Goal: Task Accomplishment & Management: Complete application form

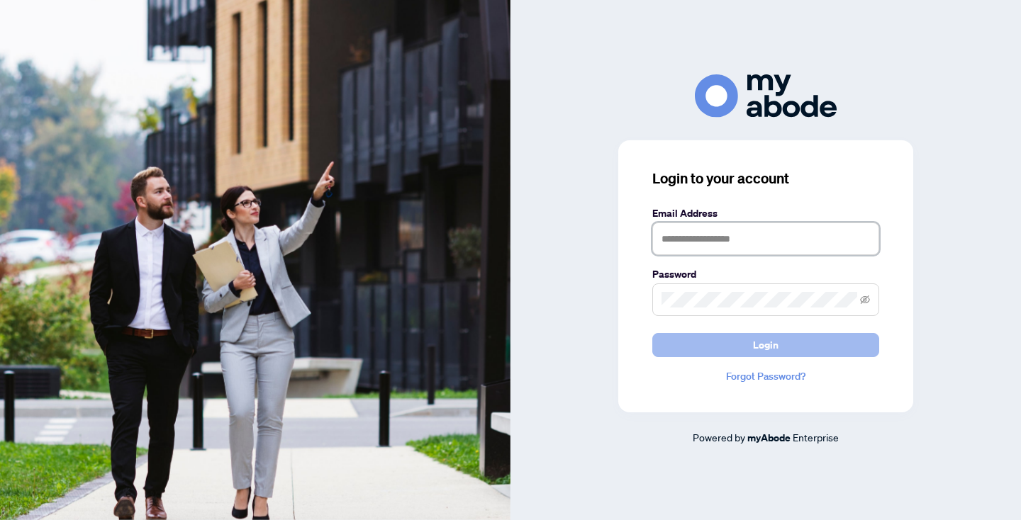
type input "**********"
click at [818, 344] on button "Login" at bounding box center [765, 345] width 227 height 24
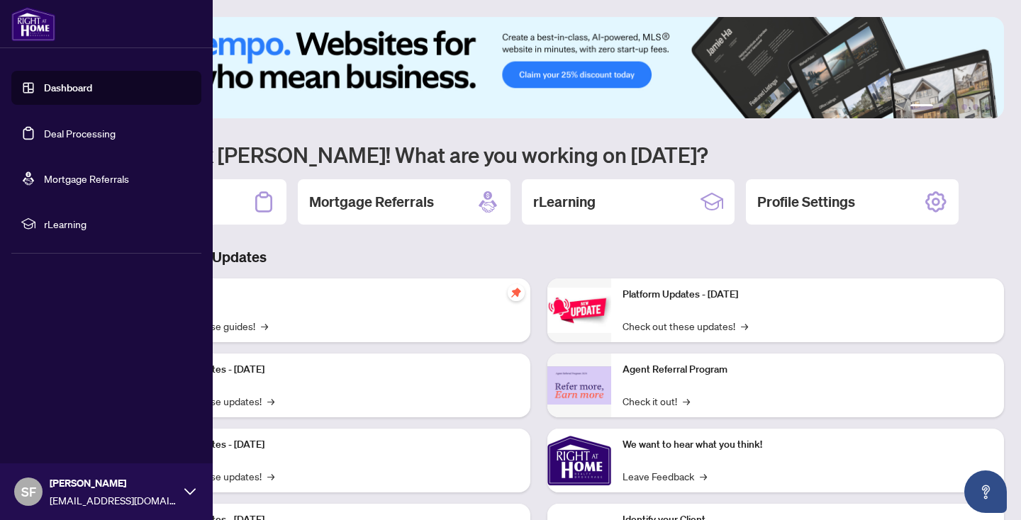
click at [78, 133] on link "Deal Processing" at bounding box center [80, 133] width 72 height 13
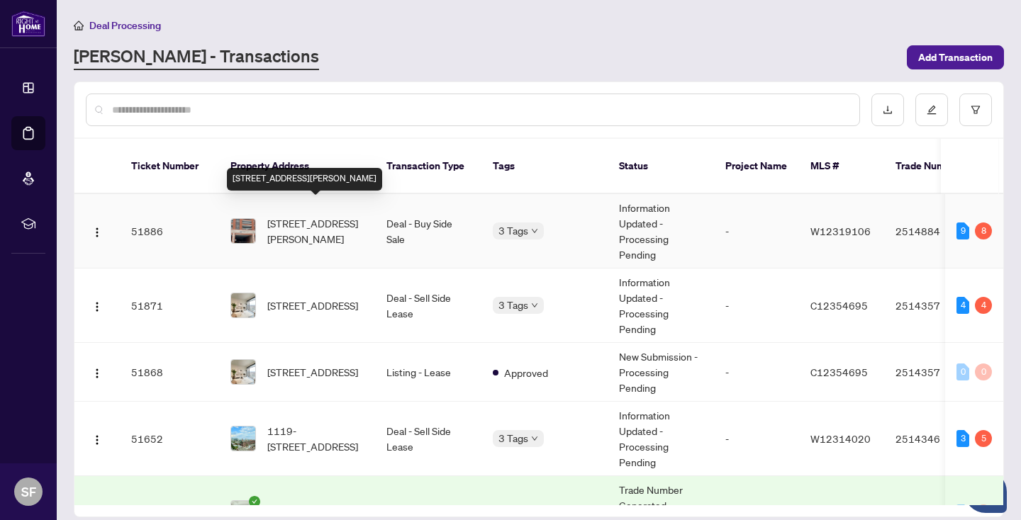
click at [317, 216] on span "[STREET_ADDRESS][PERSON_NAME]" at bounding box center [315, 231] width 96 height 31
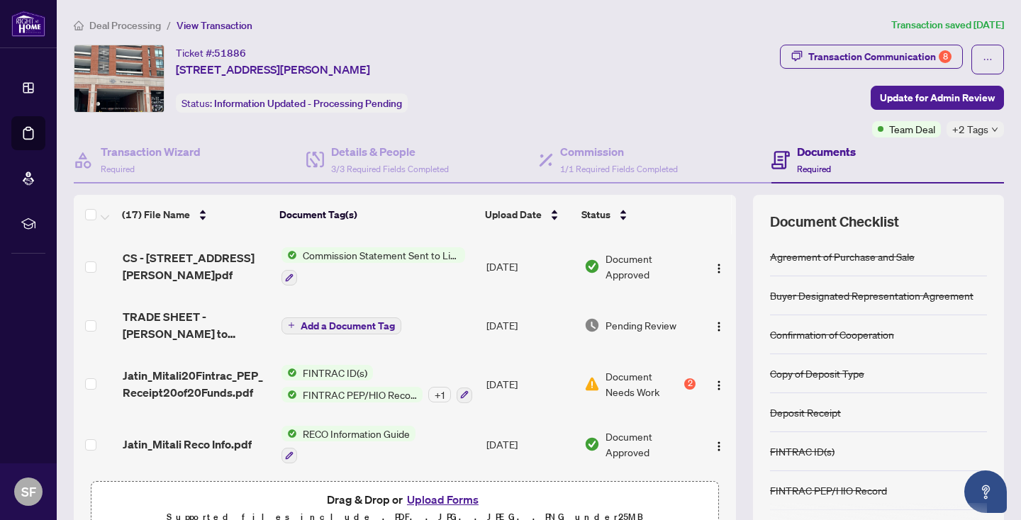
scroll to position [420, 0]
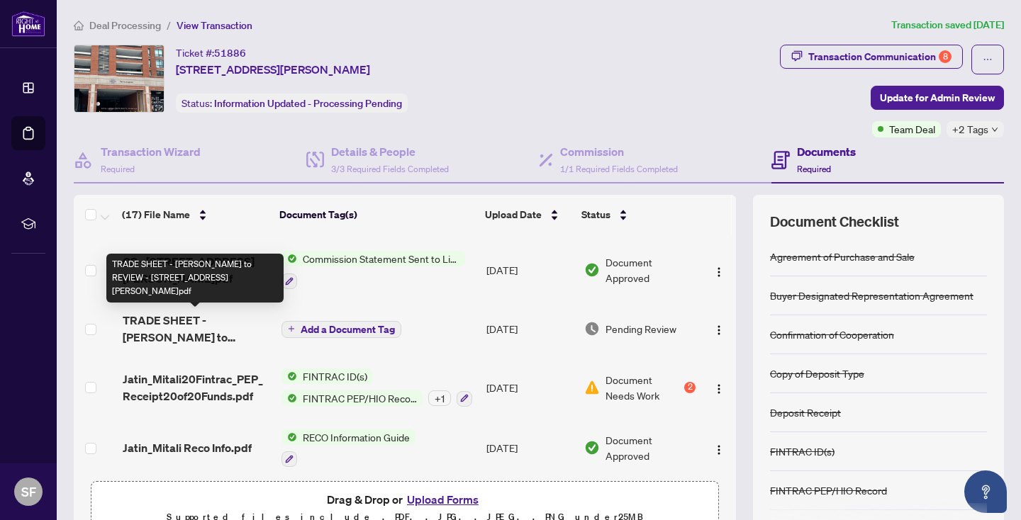
click at [180, 319] on span "TRADE SHEET - [PERSON_NAME] to REVIEW - [STREET_ADDRESS][PERSON_NAME]pdf" at bounding box center [196, 329] width 147 height 34
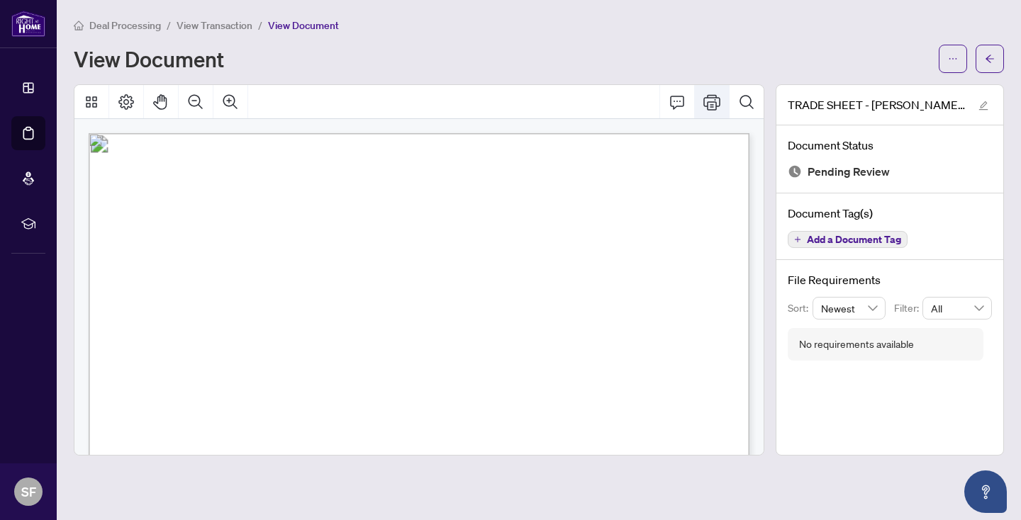
click at [710, 98] on icon "Print" at bounding box center [711, 102] width 17 height 17
click at [675, 96] on icon "Comment" at bounding box center [677, 102] width 14 height 13
click at [711, 100] on icon "Print" at bounding box center [711, 102] width 17 height 16
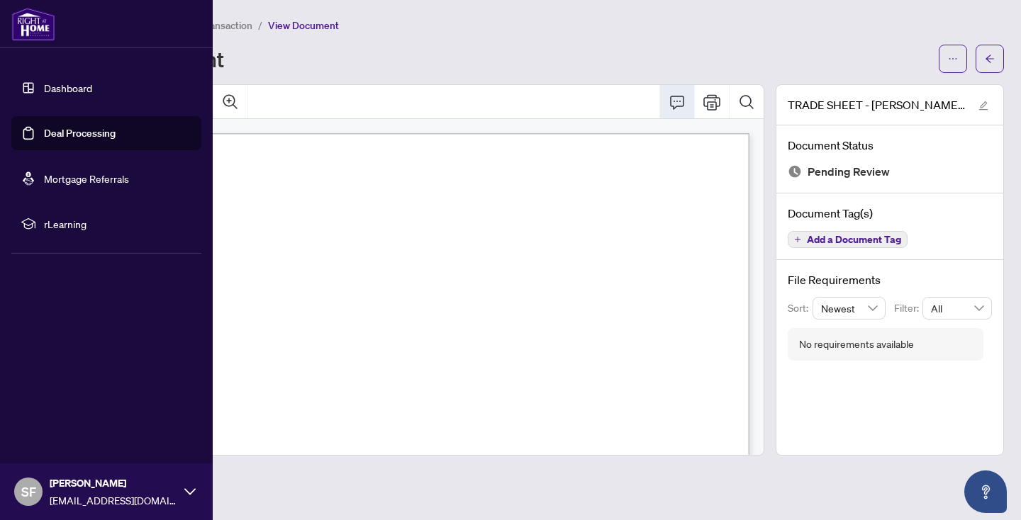
click at [91, 130] on link "Deal Processing" at bounding box center [80, 133] width 72 height 13
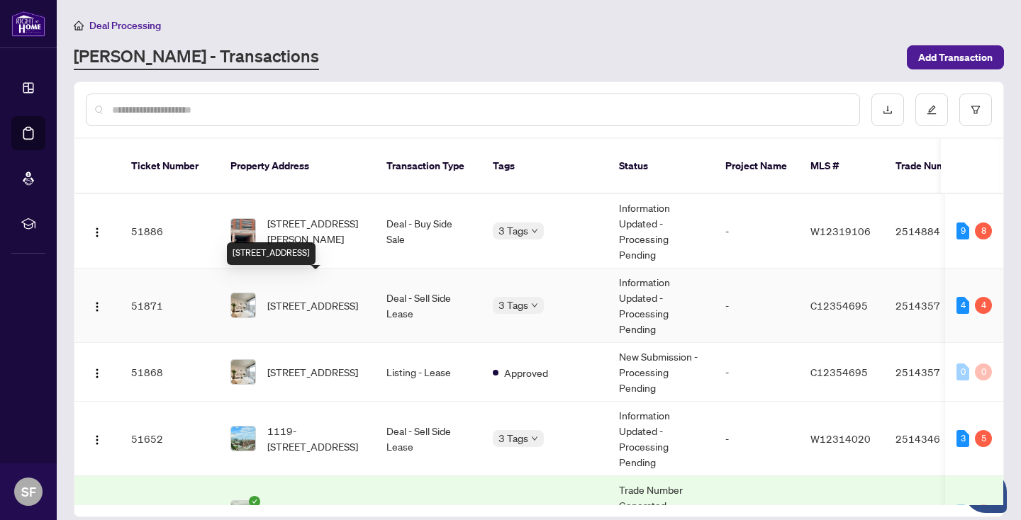
click at [340, 298] on span "[STREET_ADDRESS]" at bounding box center [312, 306] width 91 height 16
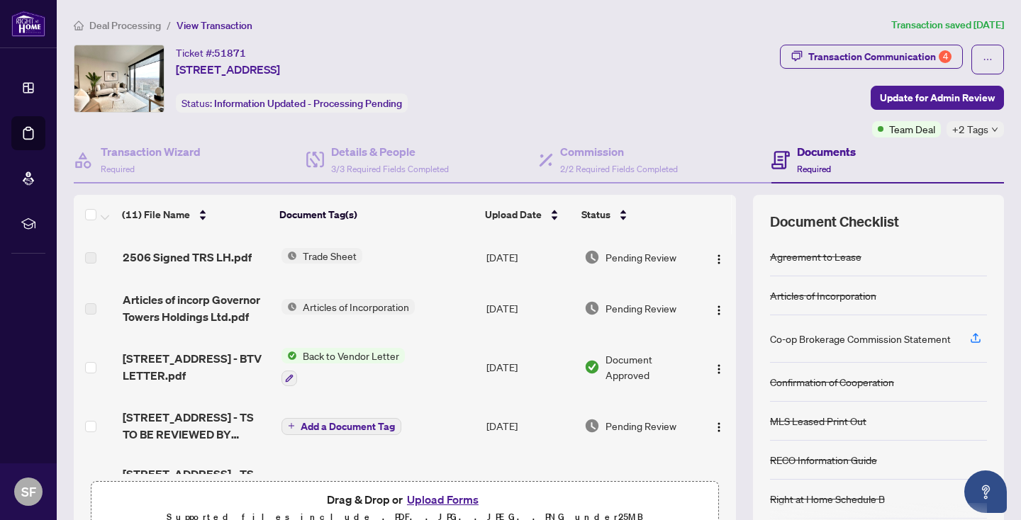
click at [306, 248] on span "Trade Sheet" at bounding box center [329, 256] width 65 height 16
click at [307, 250] on span "Trade Sheet" at bounding box center [289, 250] width 65 height 16
click at [864, 57] on div "Transaction Communication 4" at bounding box center [879, 56] width 143 height 23
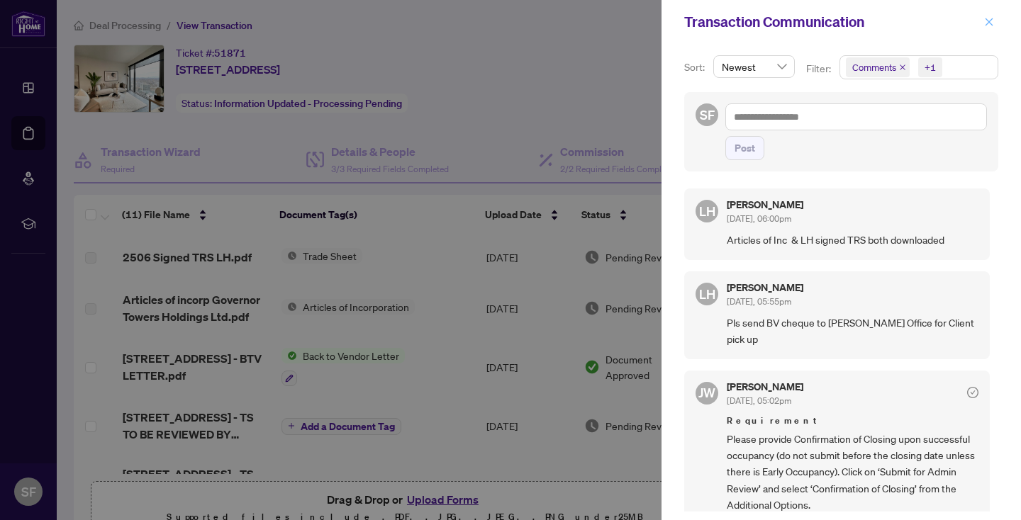
click at [988, 18] on icon "close" at bounding box center [989, 22] width 10 height 10
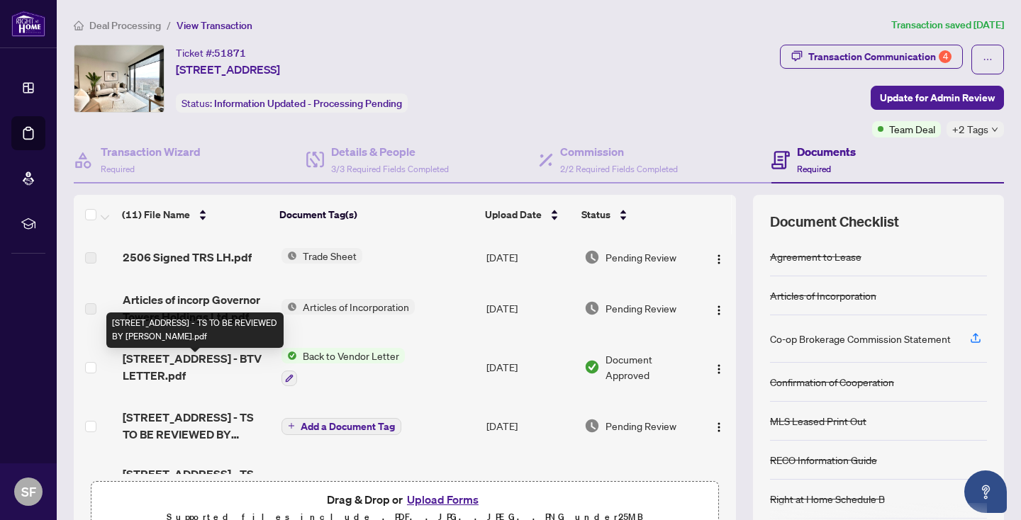
click at [217, 409] on span "[STREET_ADDRESS] - TS TO BE REVIEWED BY [PERSON_NAME].pdf" at bounding box center [196, 426] width 147 height 34
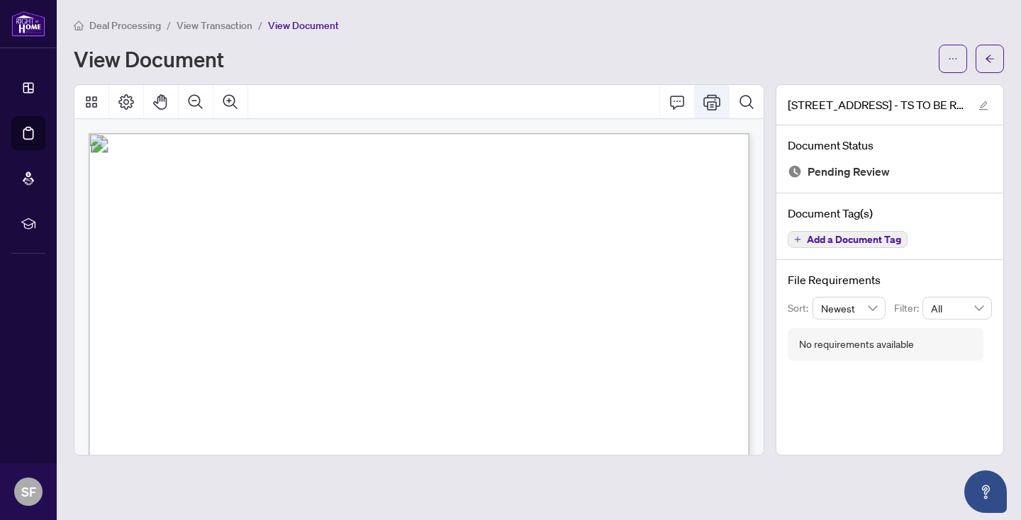
click at [713, 98] on icon "Print" at bounding box center [711, 102] width 17 height 17
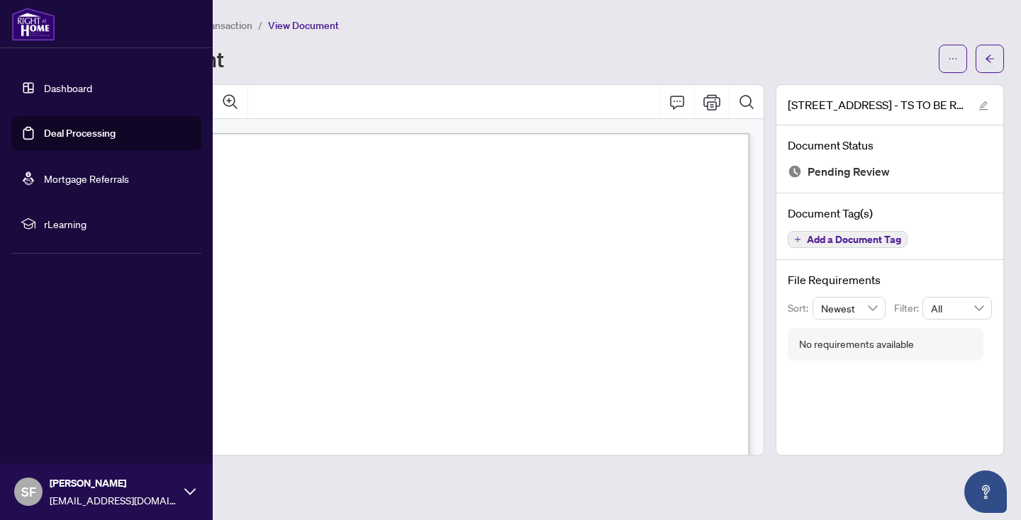
click at [102, 128] on link "Deal Processing" at bounding box center [80, 133] width 72 height 13
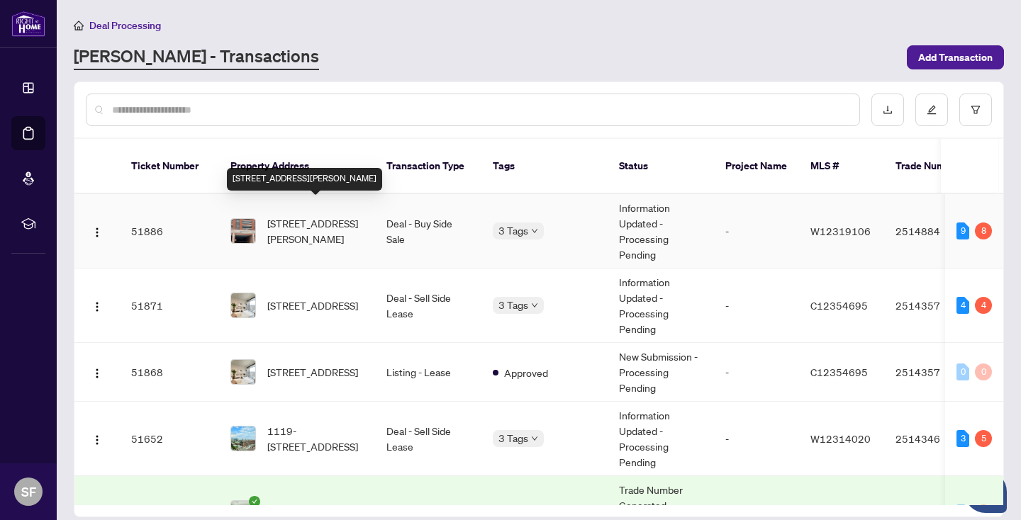
click at [325, 216] on span "[STREET_ADDRESS][PERSON_NAME]" at bounding box center [315, 231] width 96 height 31
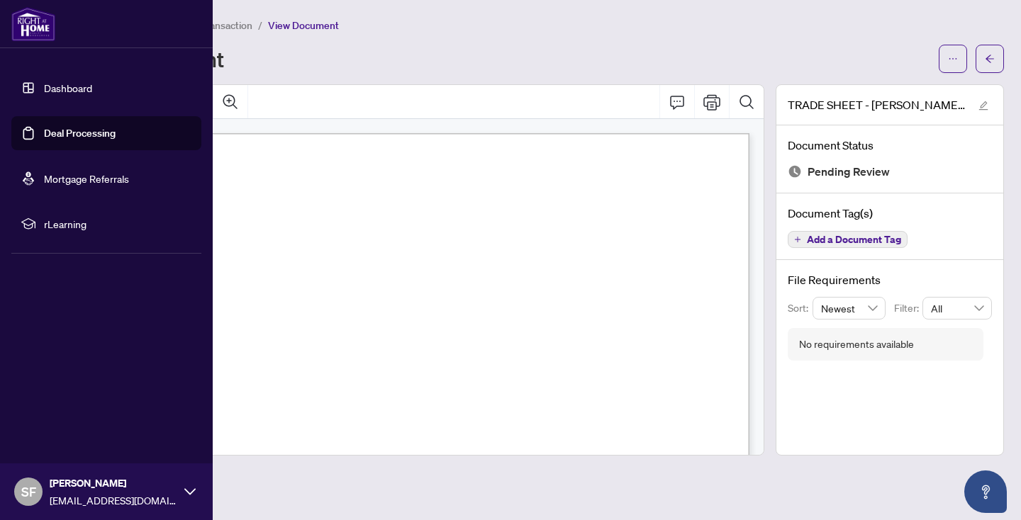
click at [89, 132] on link "Deal Processing" at bounding box center [80, 133] width 72 height 13
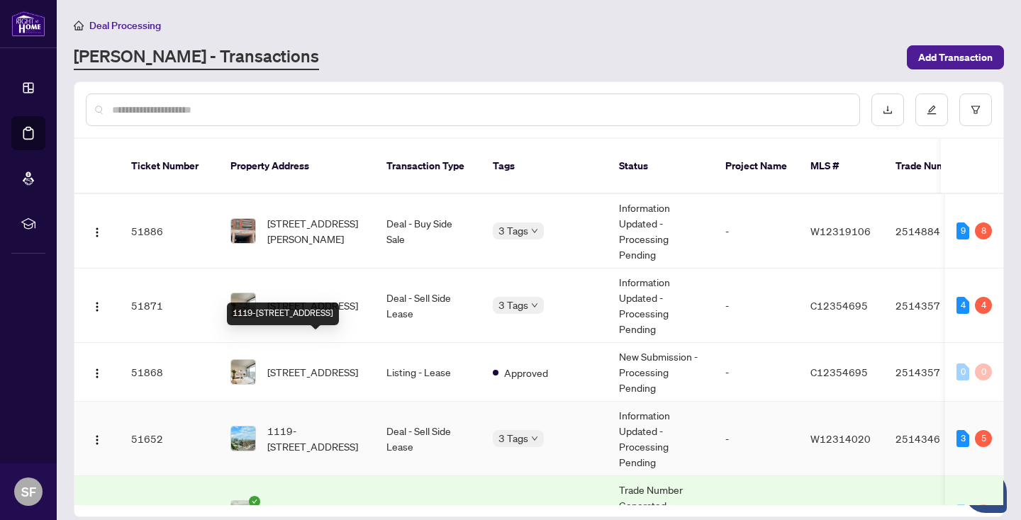
click at [350, 423] on span "1119-[STREET_ADDRESS]" at bounding box center [315, 438] width 96 height 31
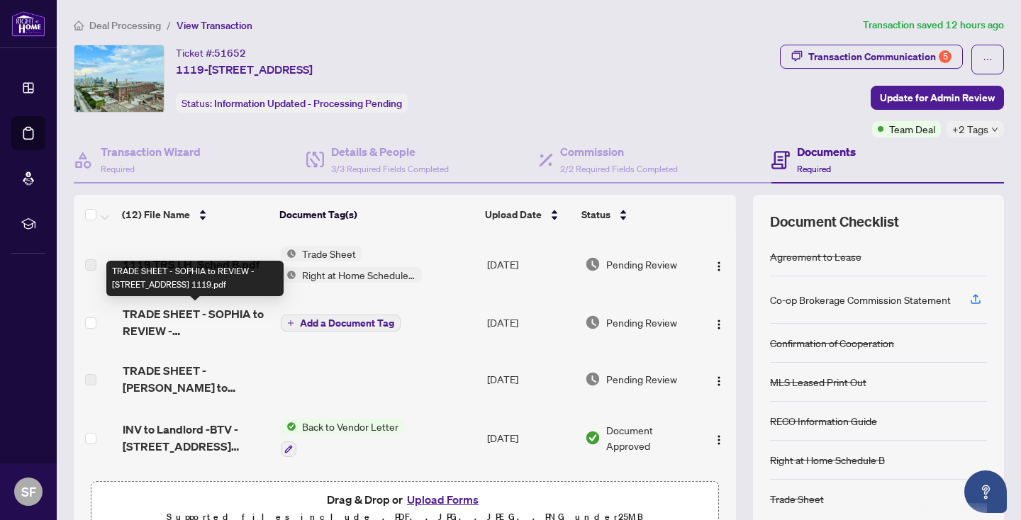
click at [239, 316] on span "TRADE SHEET - SOPHIA to REVIEW - [STREET_ADDRESS] 1119.pdf" at bounding box center [196, 323] width 147 height 34
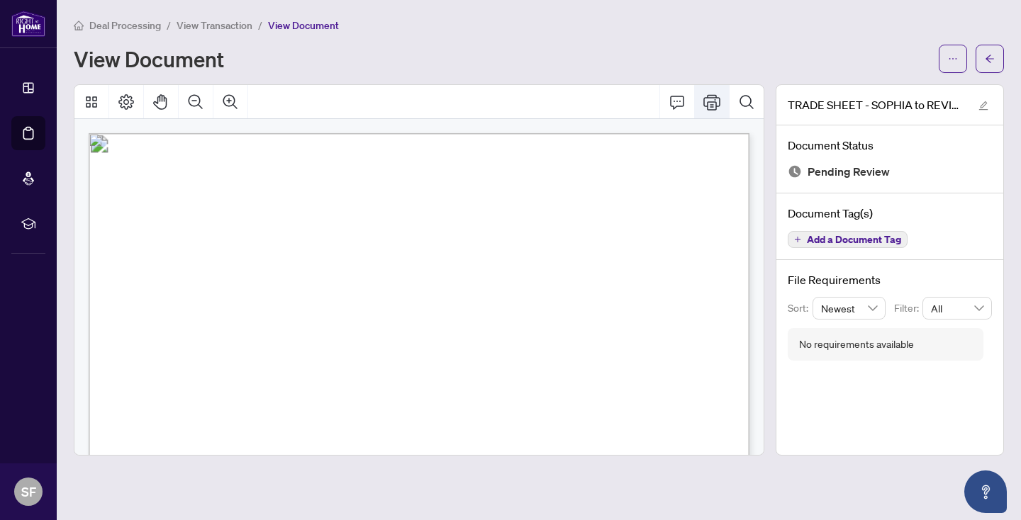
click at [713, 97] on icon "Print" at bounding box center [711, 102] width 17 height 17
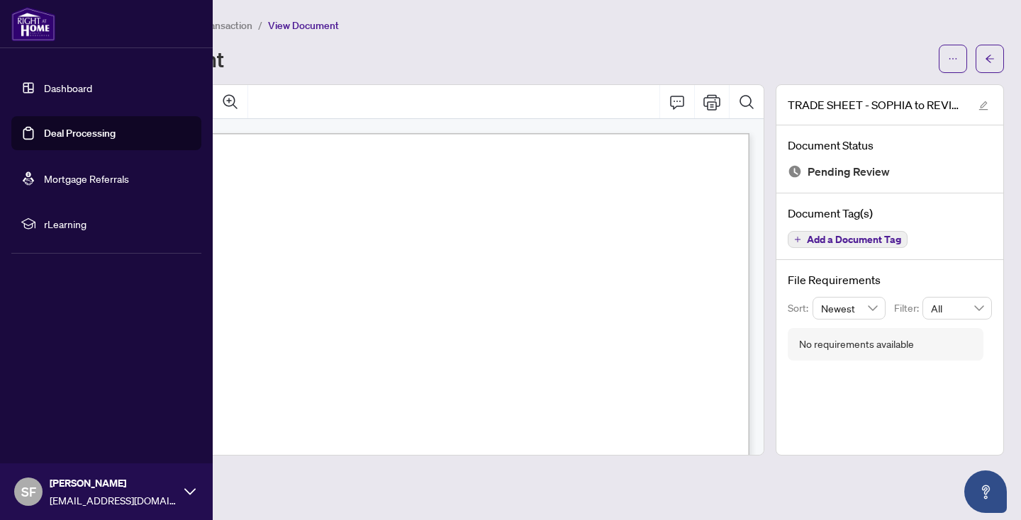
click at [88, 130] on link "Deal Processing" at bounding box center [80, 133] width 72 height 13
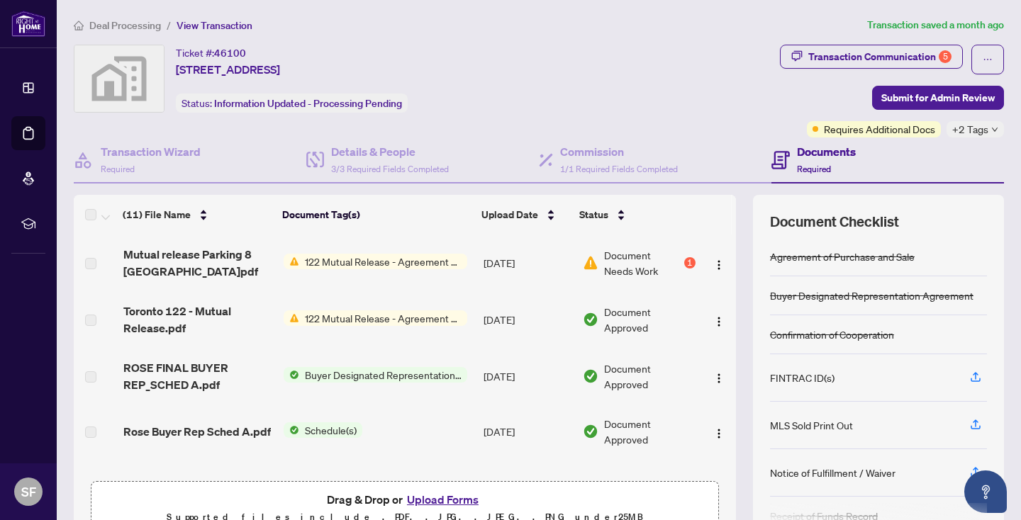
click at [324, 259] on span "122 Mutual Release - Agreement of Purchase and Sale" at bounding box center [383, 262] width 168 height 16
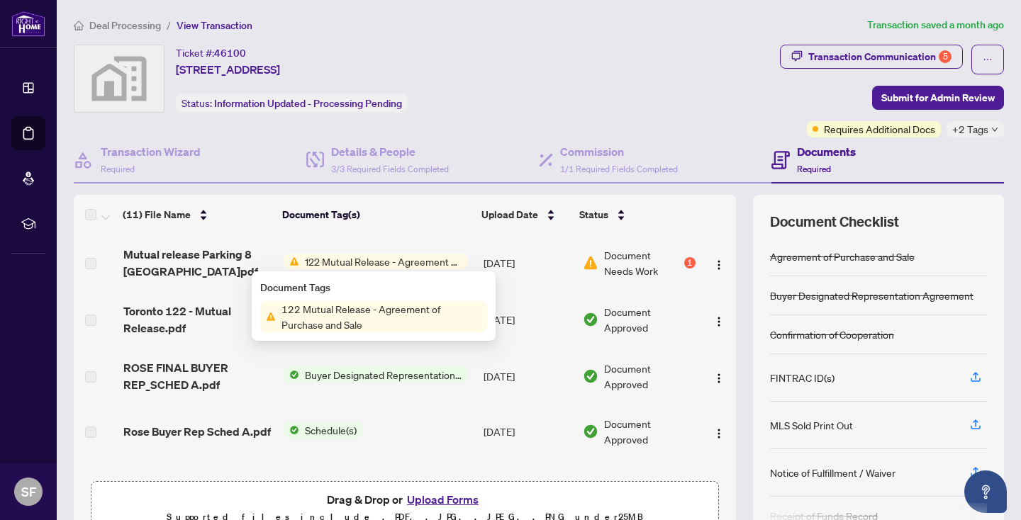
click at [324, 259] on span "122 Mutual Release - Agreement of Purchase and Sale" at bounding box center [383, 262] width 168 height 16
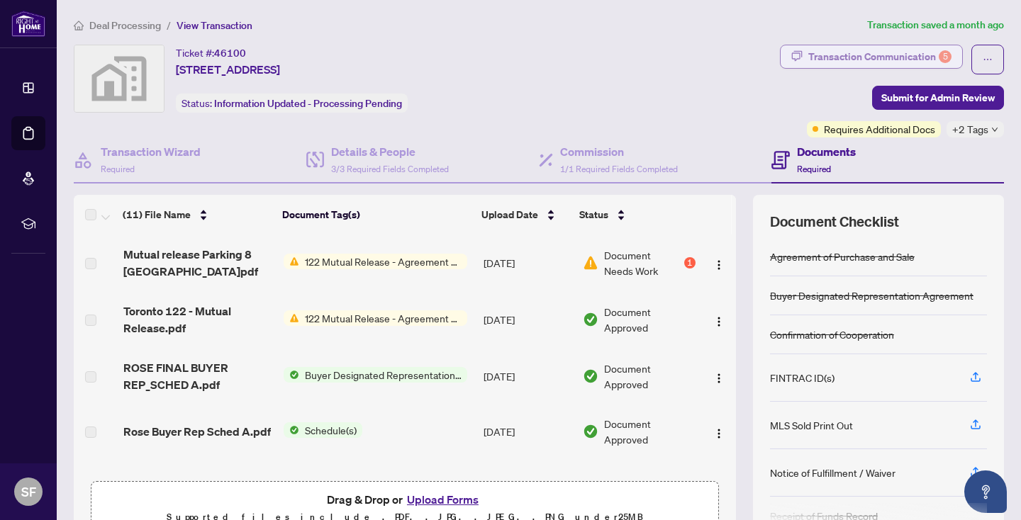
click at [925, 54] on div "Transaction Communication 5" at bounding box center [879, 56] width 143 height 23
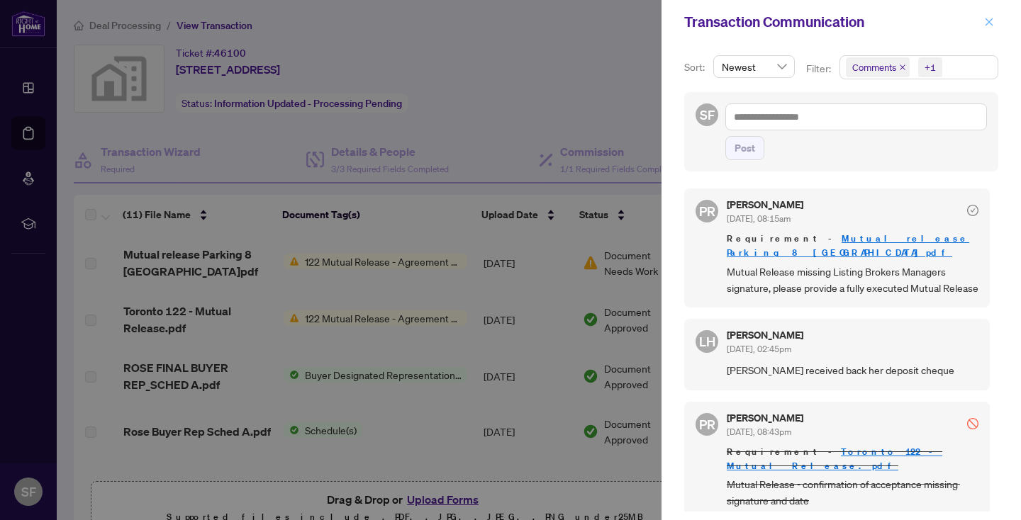
click at [984, 21] on icon "close" at bounding box center [989, 22] width 10 height 10
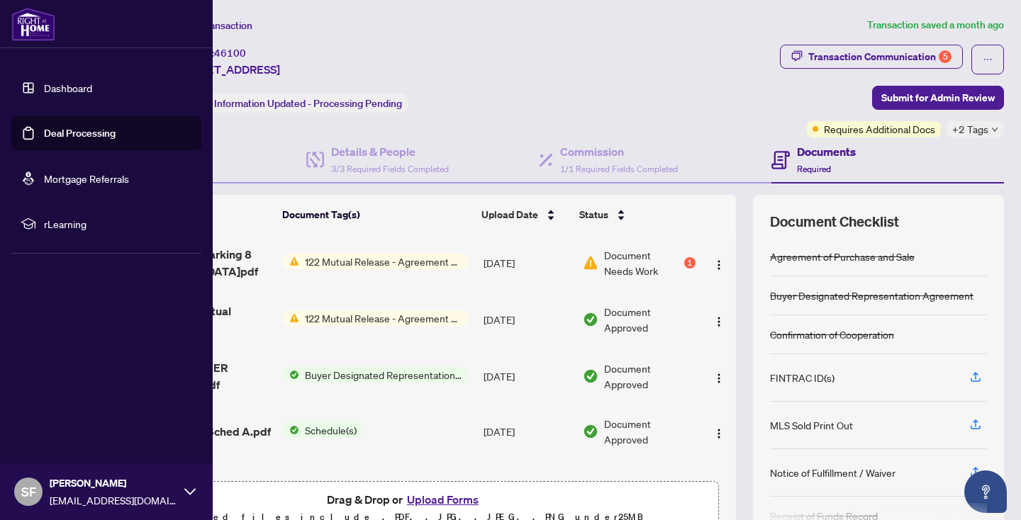
click at [115, 130] on link "Deal Processing" at bounding box center [80, 133] width 72 height 13
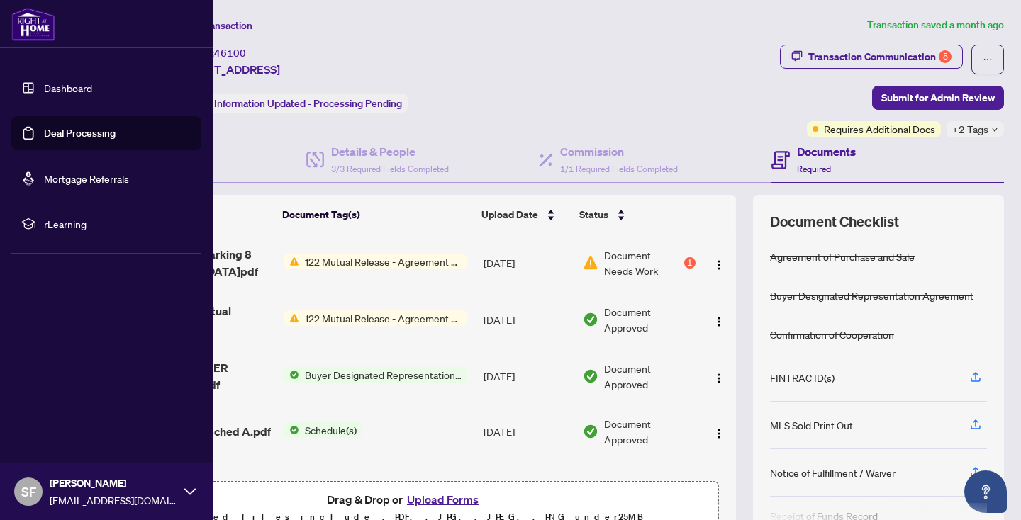
click at [106, 127] on link "Deal Processing" at bounding box center [80, 133] width 72 height 13
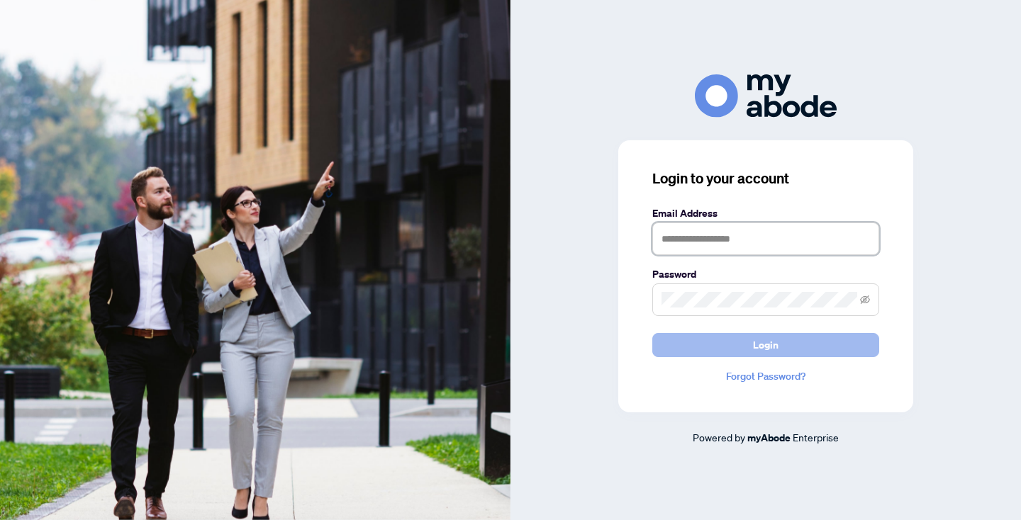
type input "**********"
click at [771, 345] on span "Login" at bounding box center [766, 345] width 26 height 23
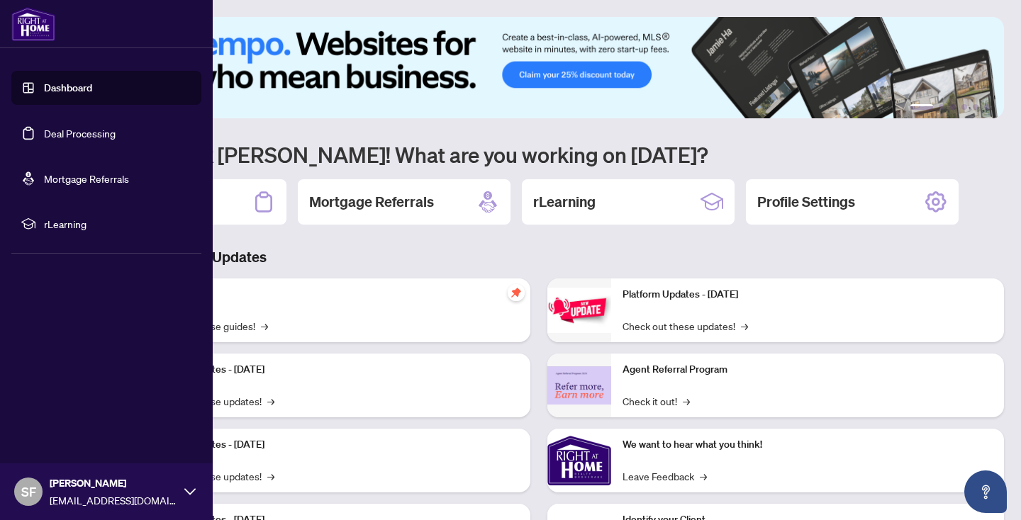
click at [110, 136] on link "Deal Processing" at bounding box center [80, 133] width 72 height 13
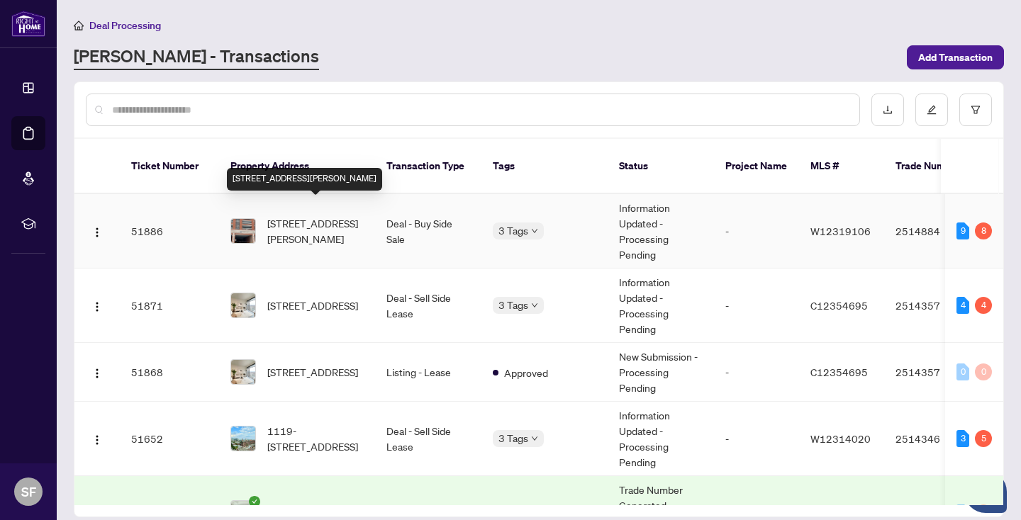
click at [302, 217] on span "[STREET_ADDRESS][PERSON_NAME]" at bounding box center [315, 231] width 96 height 31
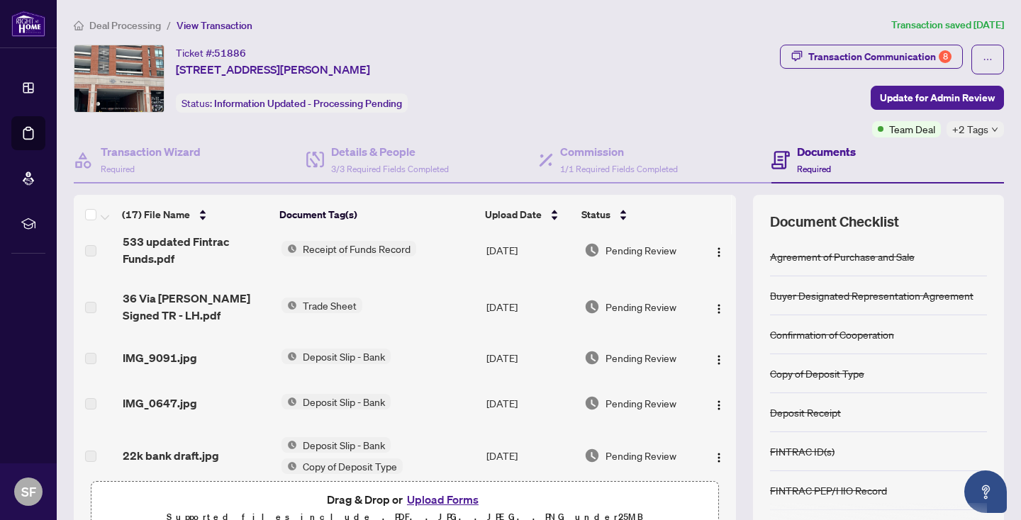
scroll to position [57, 0]
click at [433, 494] on button "Upload Forms" at bounding box center [443, 500] width 80 height 18
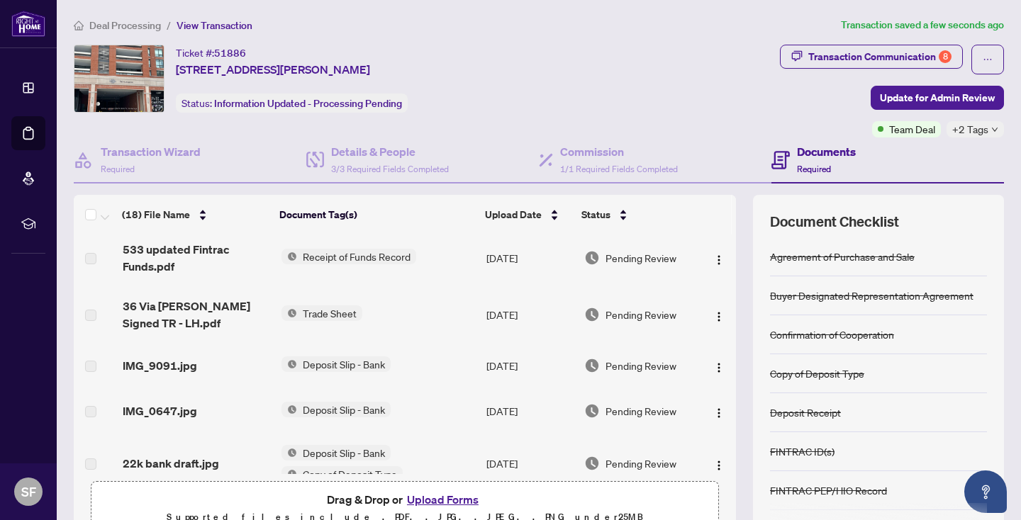
scroll to position [0, 0]
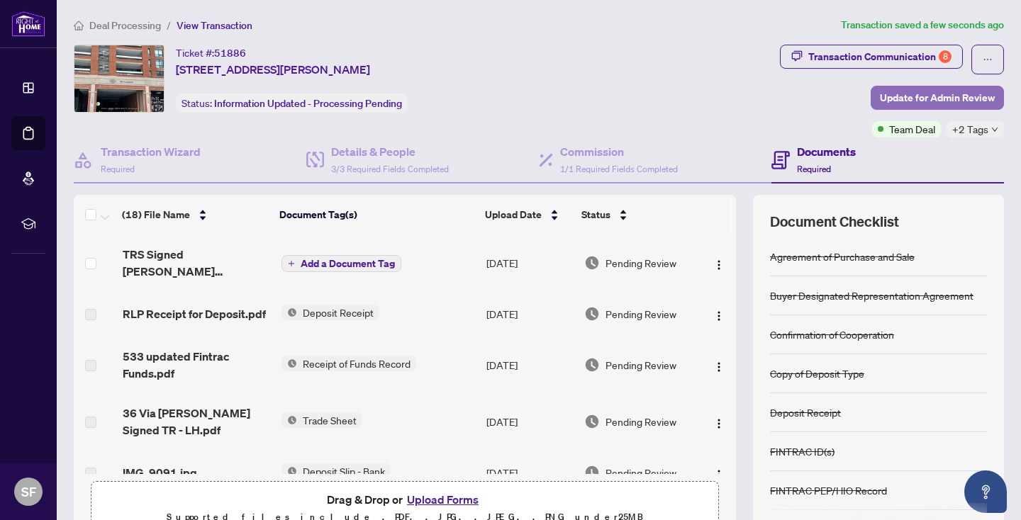
click at [958, 91] on span "Update for Admin Review" at bounding box center [937, 97] width 115 height 23
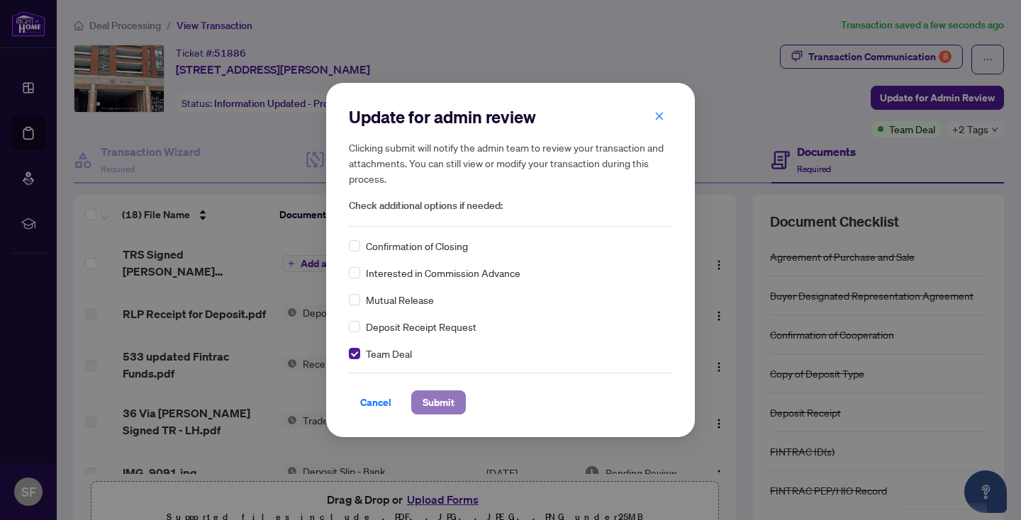
click at [448, 402] on span "Submit" at bounding box center [439, 402] width 32 height 23
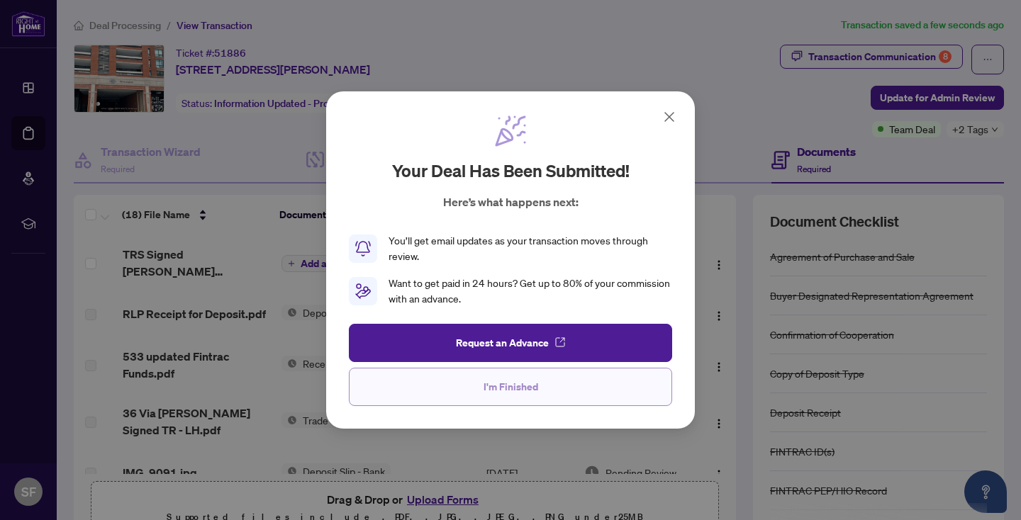
click at [540, 385] on button "I'm Finished" at bounding box center [510, 387] width 323 height 38
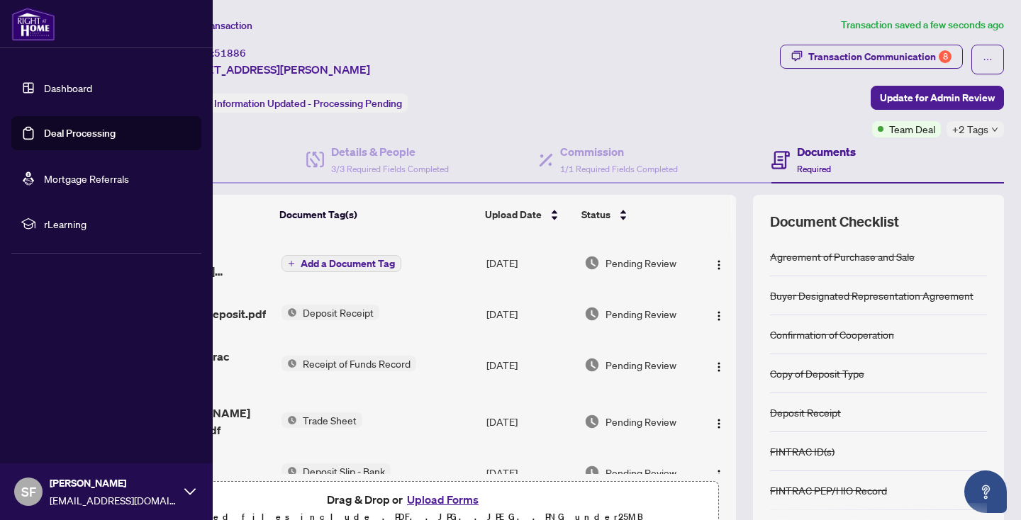
click at [46, 128] on link "Deal Processing" at bounding box center [80, 133] width 72 height 13
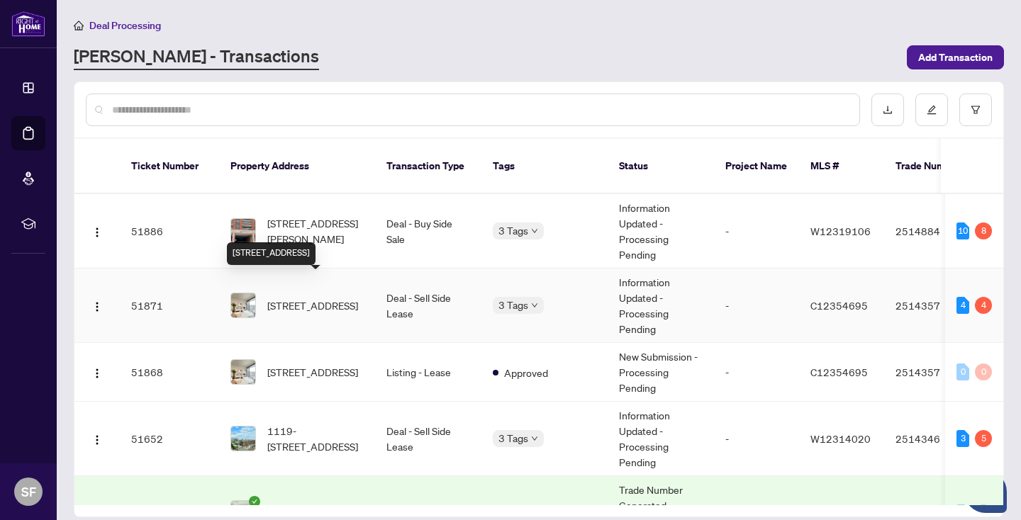
click at [320, 298] on span "[STREET_ADDRESS]" at bounding box center [312, 306] width 91 height 16
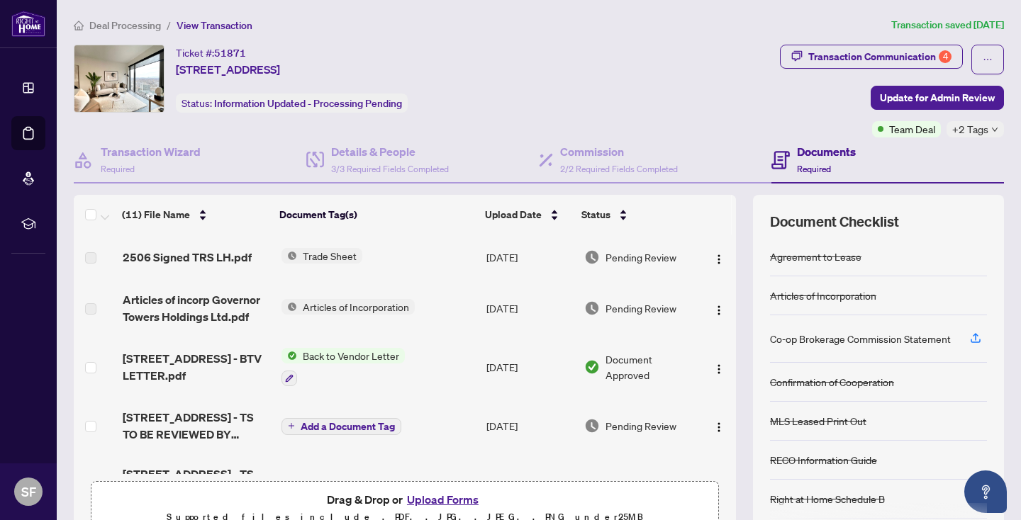
click at [452, 496] on button "Upload Forms" at bounding box center [443, 500] width 80 height 18
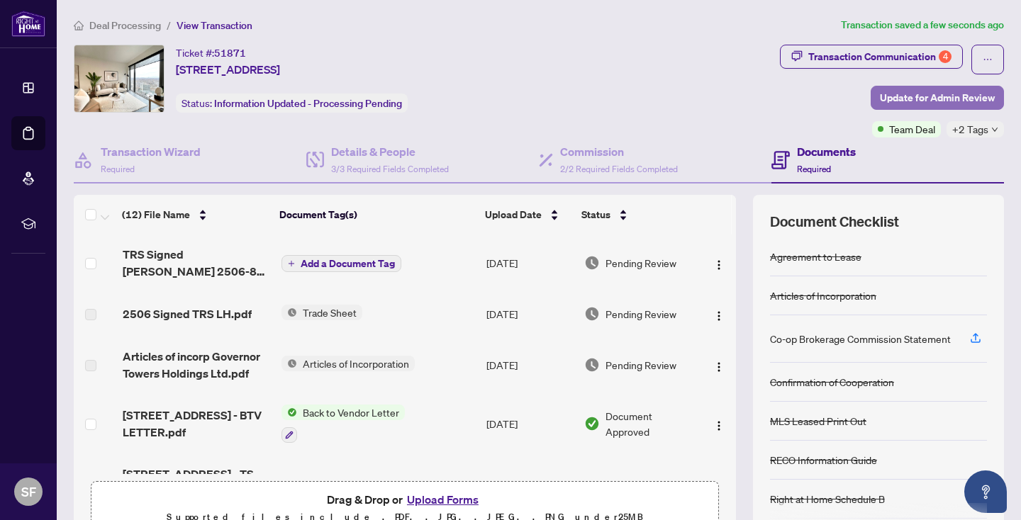
click at [939, 93] on span "Update for Admin Review" at bounding box center [937, 97] width 115 height 23
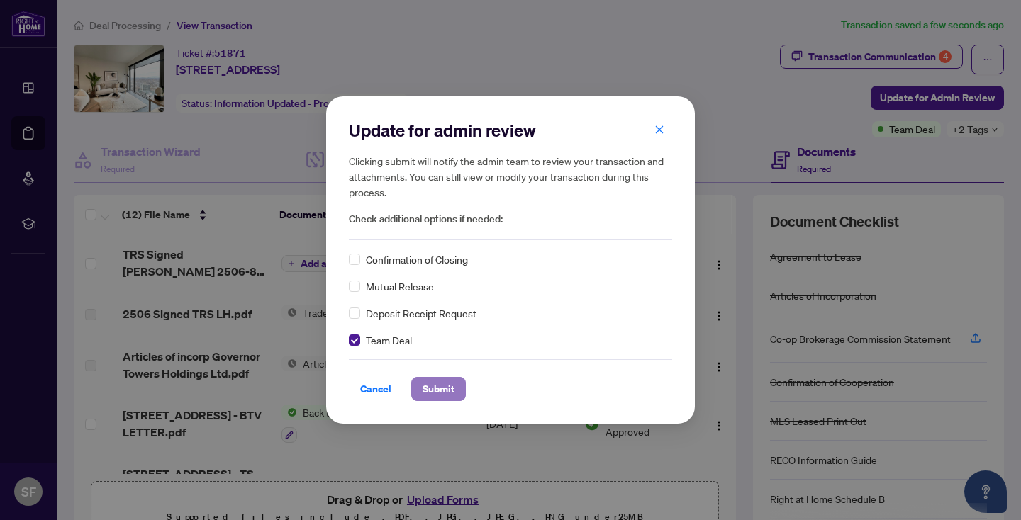
click at [450, 388] on span "Submit" at bounding box center [439, 389] width 32 height 23
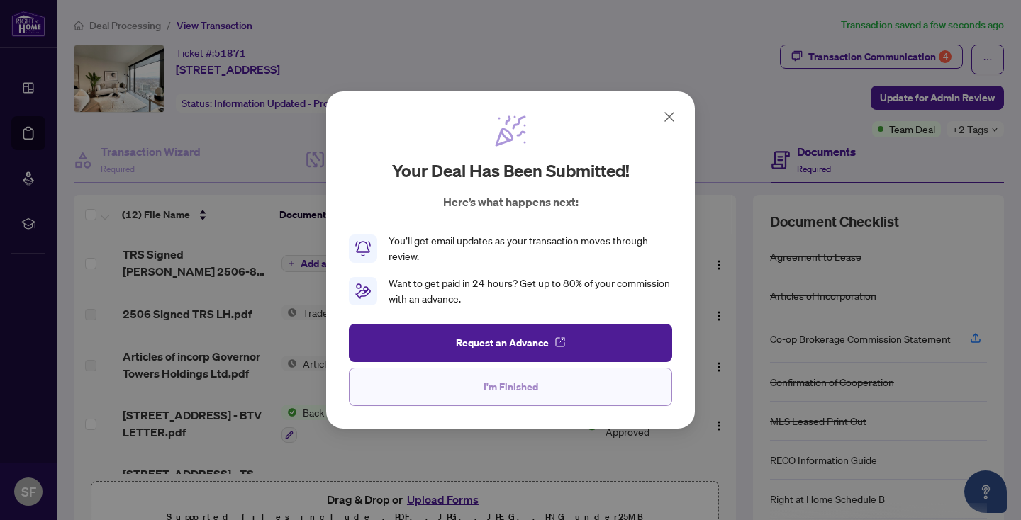
click at [514, 386] on span "I'm Finished" at bounding box center [511, 387] width 55 height 23
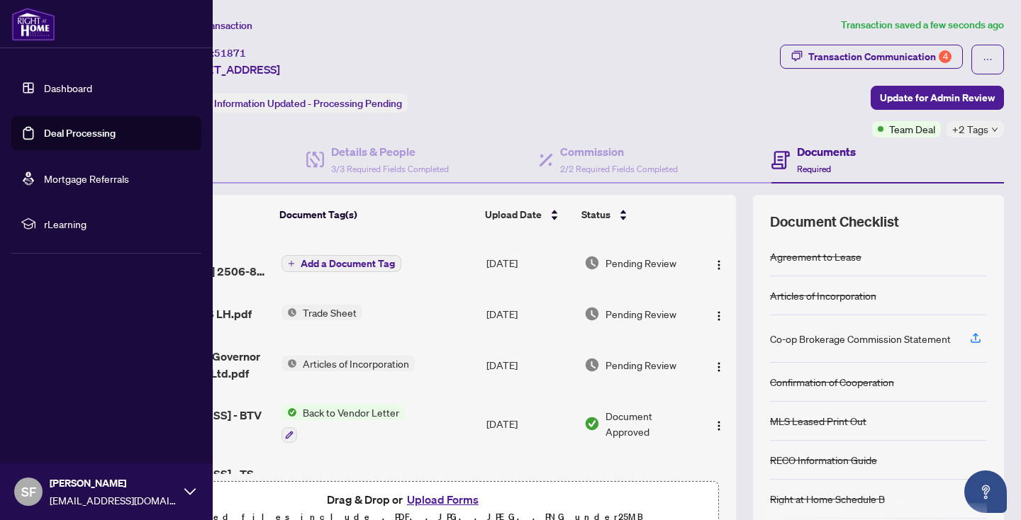
click at [66, 132] on link "Deal Processing" at bounding box center [80, 133] width 72 height 13
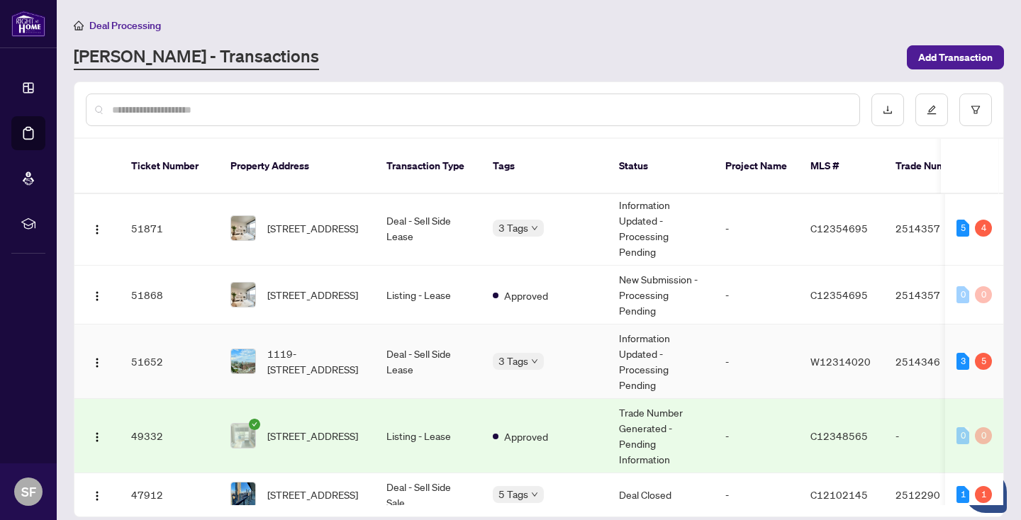
scroll to position [74, 0]
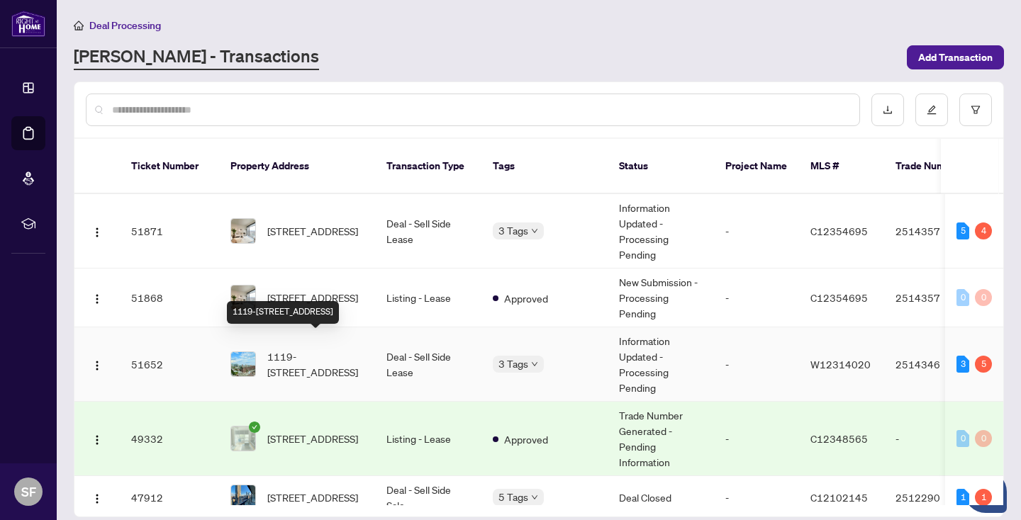
click at [339, 357] on span "1119-[STREET_ADDRESS]" at bounding box center [315, 364] width 96 height 31
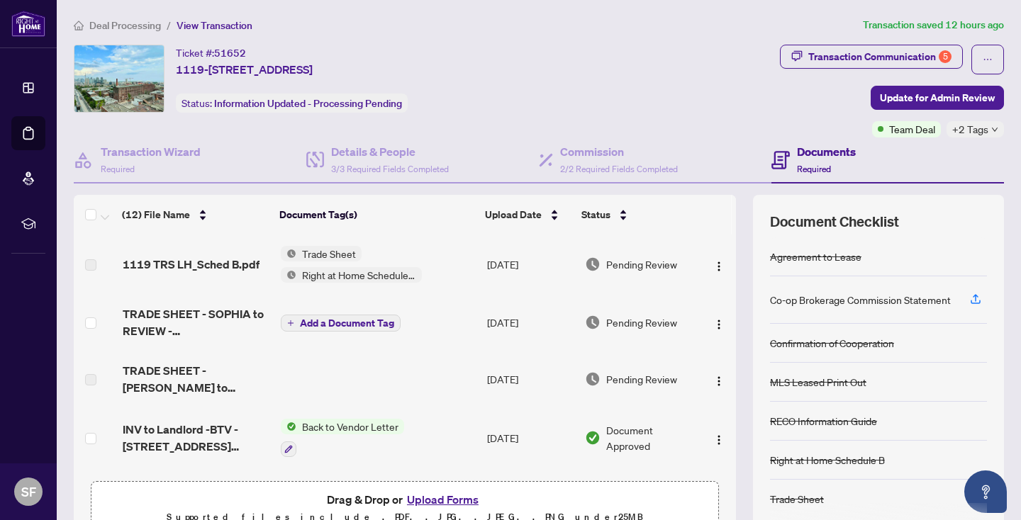
click at [437, 492] on button "Upload Forms" at bounding box center [443, 500] width 80 height 18
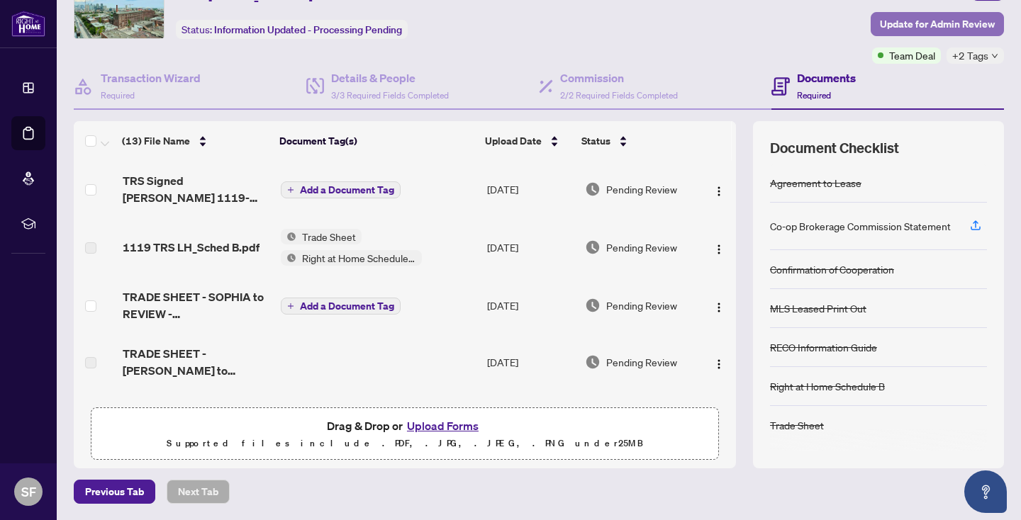
click at [964, 21] on span "Update for Admin Review" at bounding box center [937, 24] width 115 height 23
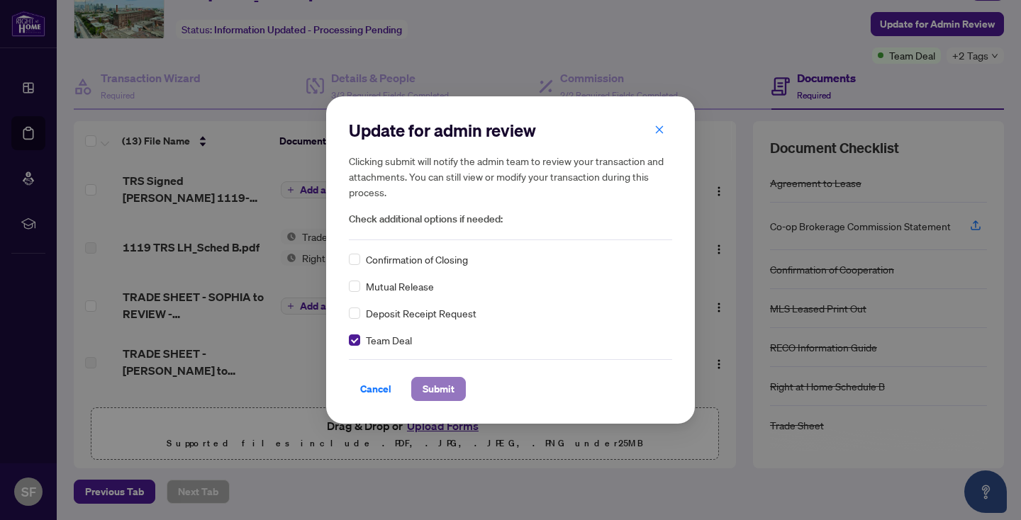
click at [453, 391] on span "Submit" at bounding box center [439, 389] width 32 height 23
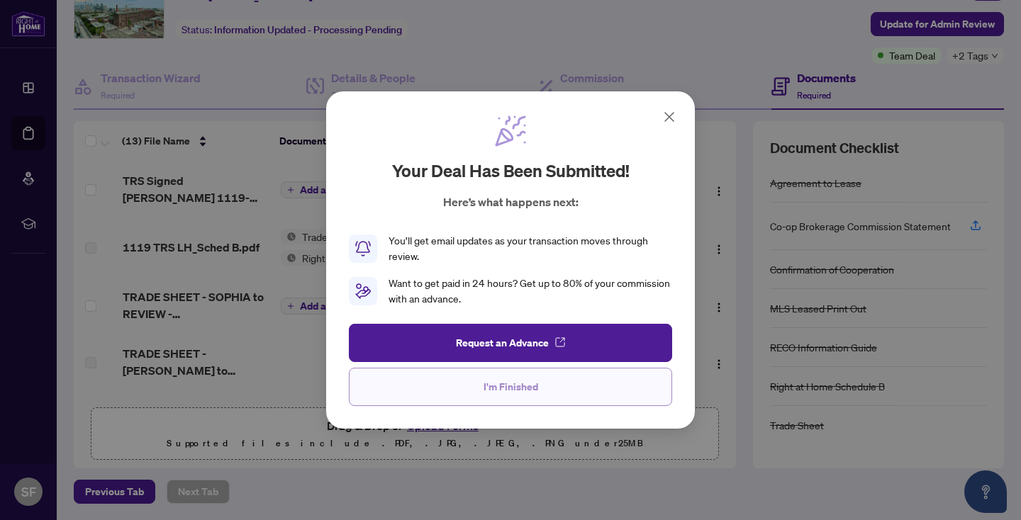
click at [462, 392] on button "I'm Finished" at bounding box center [510, 387] width 323 height 38
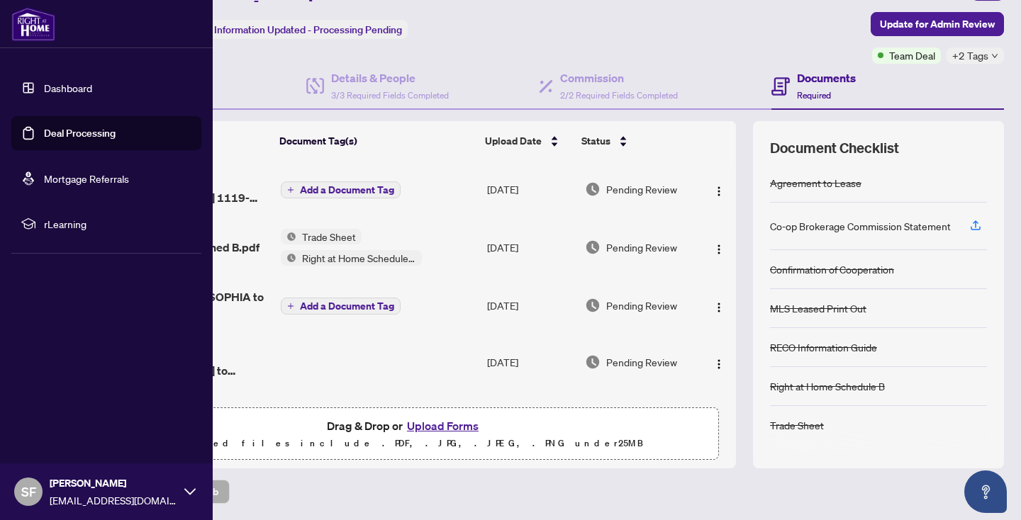
click at [72, 133] on link "Deal Processing" at bounding box center [80, 133] width 72 height 13
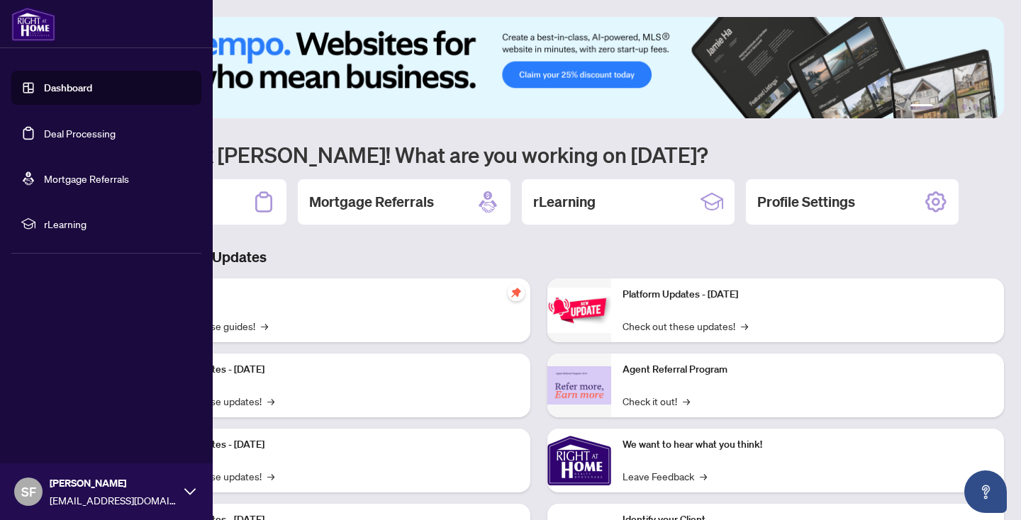
click at [44, 130] on link "Deal Processing" at bounding box center [80, 133] width 72 height 13
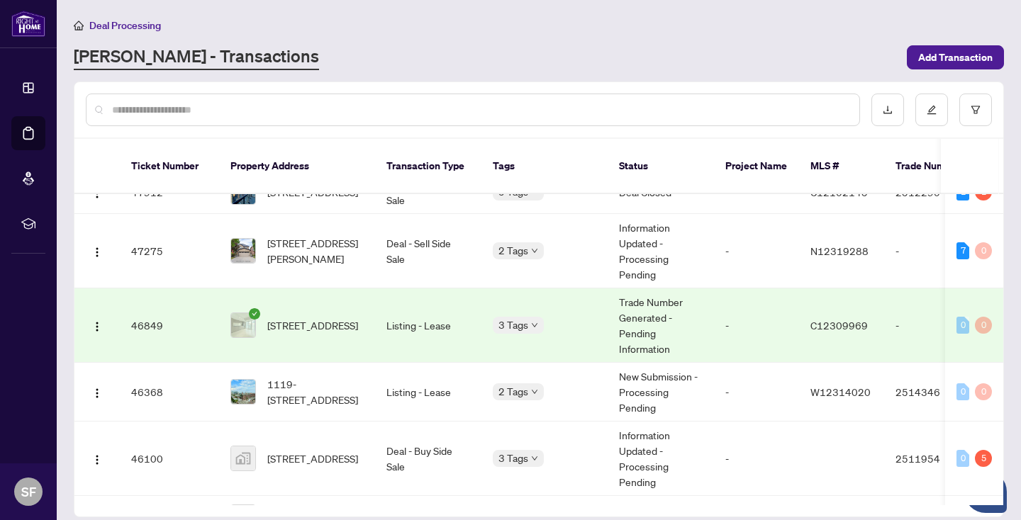
scroll to position [379, 0]
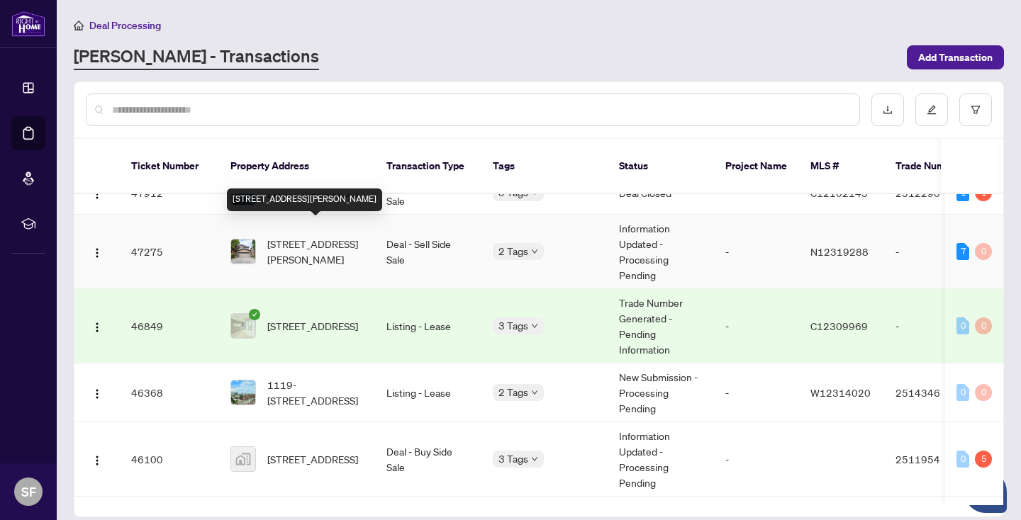
click at [332, 236] on span "[STREET_ADDRESS][PERSON_NAME]" at bounding box center [315, 251] width 96 height 31
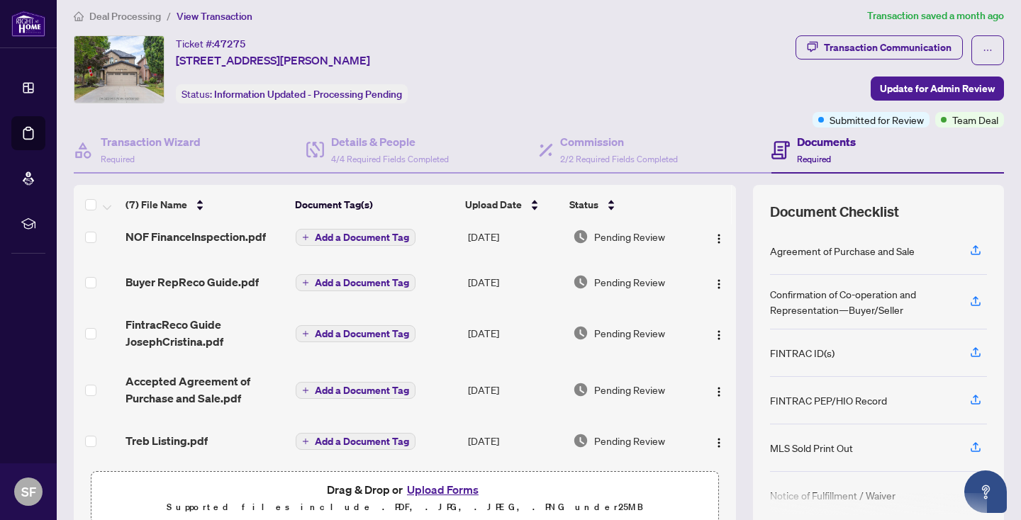
scroll to position [117, 0]
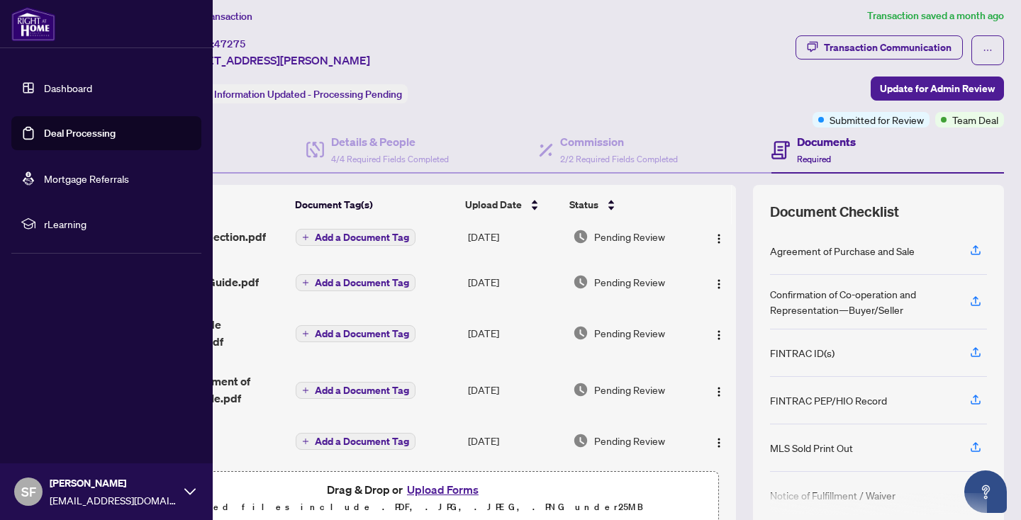
click at [49, 130] on link "Deal Processing" at bounding box center [80, 133] width 72 height 13
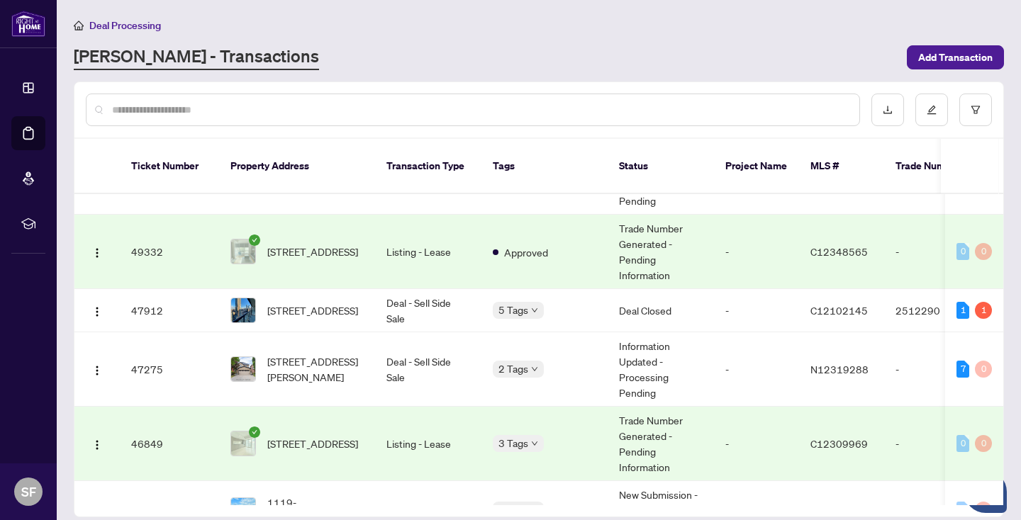
scroll to position [262, 0]
click at [956, 361] on div "7" at bounding box center [962, 369] width 13 height 17
click at [959, 361] on div "7" at bounding box center [962, 369] width 13 height 17
click at [957, 361] on div "7" at bounding box center [962, 369] width 13 height 17
